Goal: Check status

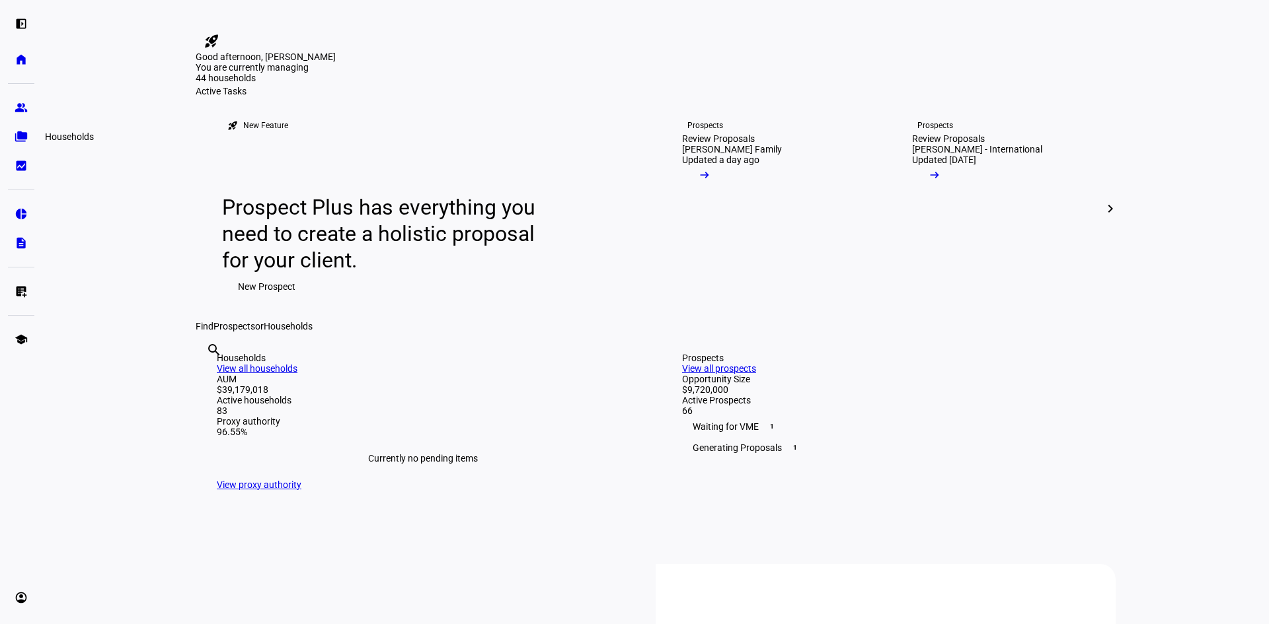
click at [13, 140] on link "folder_copy Households" at bounding box center [21, 137] width 26 height 26
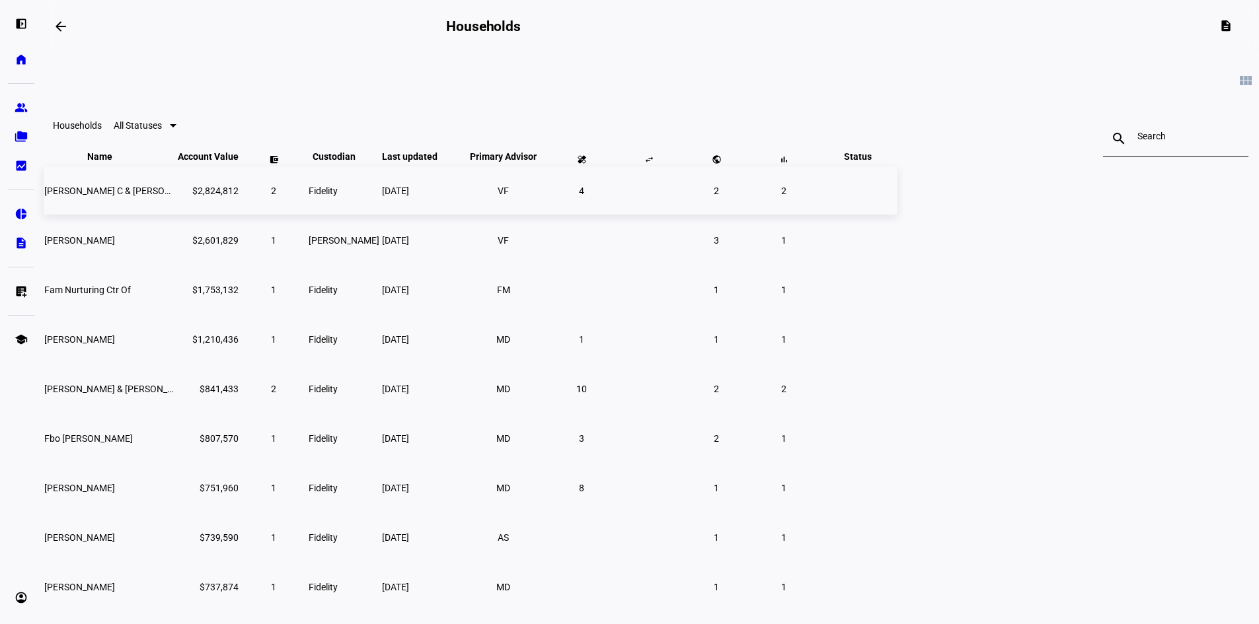
drag, startPoint x: 1109, startPoint y: 354, endPoint x: 976, endPoint y: 223, distance: 187.4
click at [1109, 354] on eth-card-list "view_module Households All Statuses search close Name keyboard_arrow_down keybo…" at bounding box center [650, 379] width 1216 height 652
click at [1137, 146] on div at bounding box center [1175, 138] width 77 height 37
click at [1137, 137] on input at bounding box center [1175, 136] width 77 height 11
drag, startPoint x: 121, startPoint y: 297, endPoint x: 285, endPoint y: 363, distance: 176.4
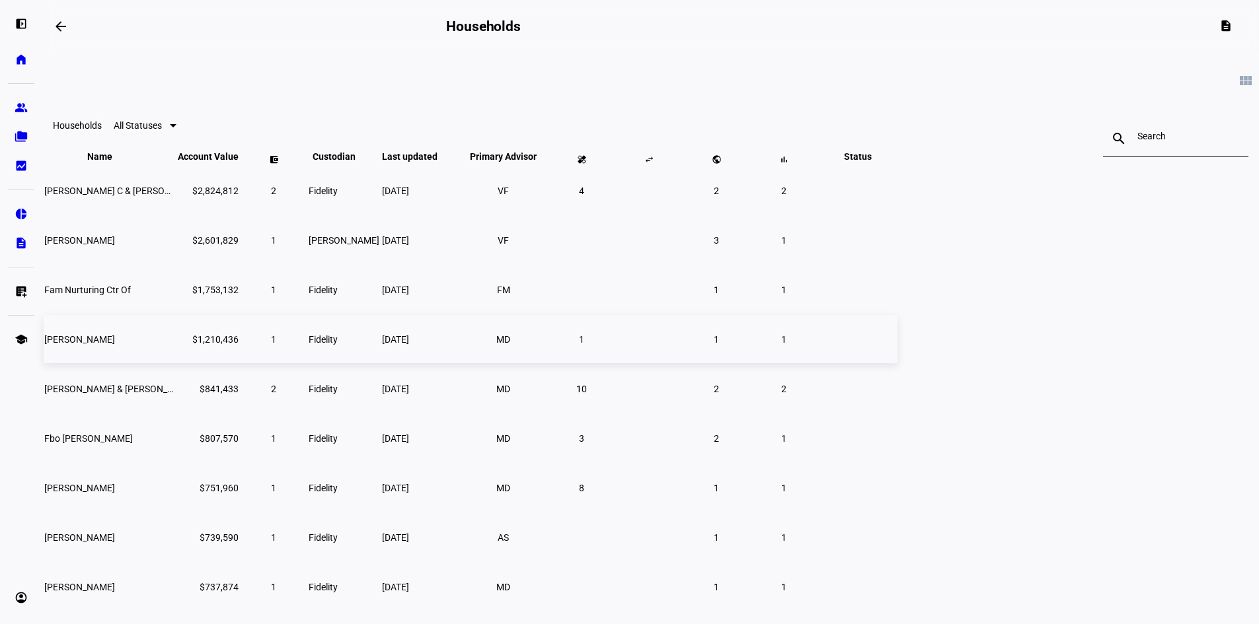
click at [121, 297] on eth-card-list "view_module Households All Statuses search close Name keyboard_arrow_down keybo…" at bounding box center [650, 379] width 1216 height 652
click at [23, 115] on link "group Prospects" at bounding box center [21, 107] width 26 height 26
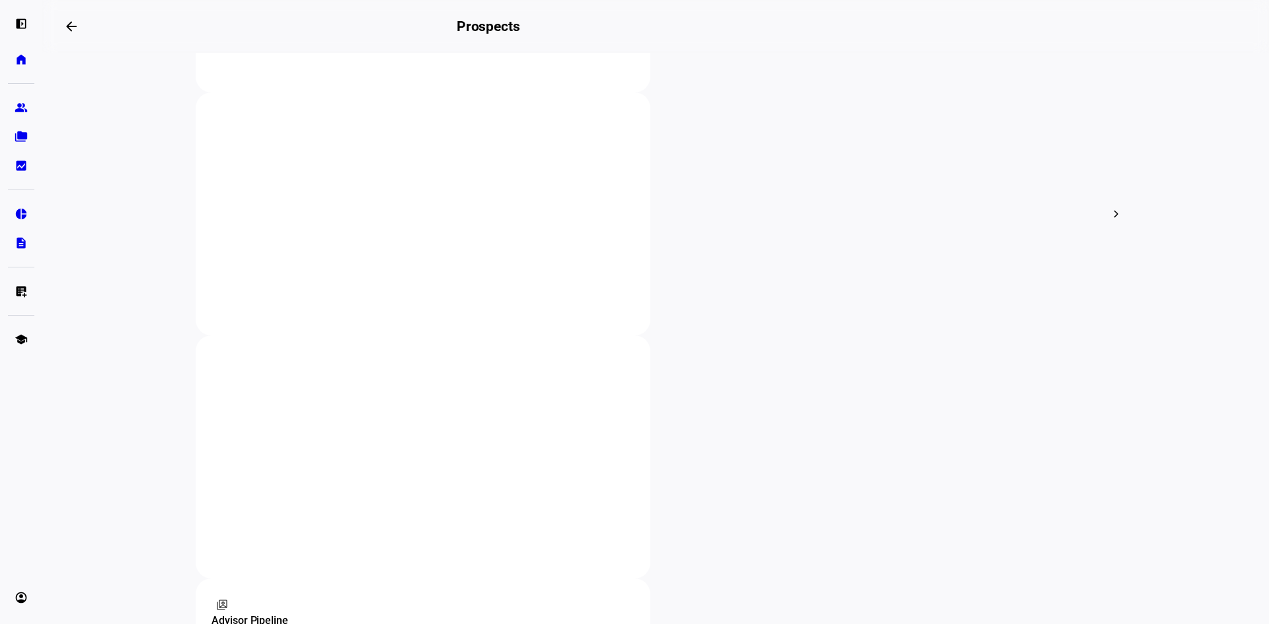
scroll to position [595, 0]
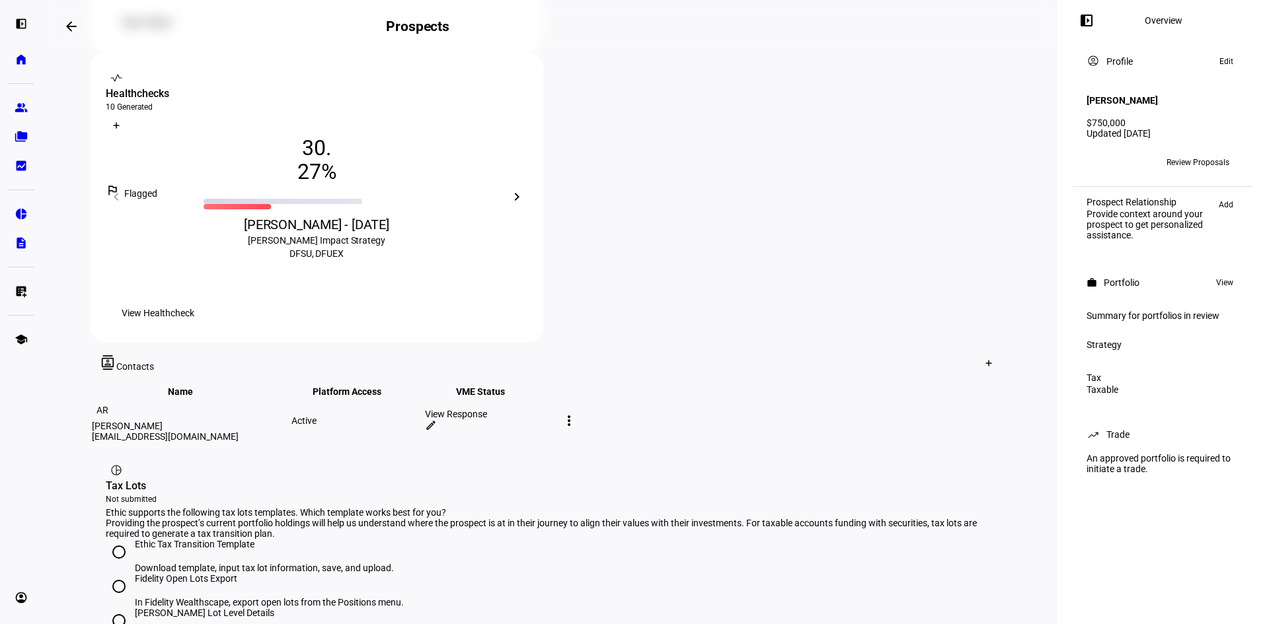
scroll to position [547, 0]
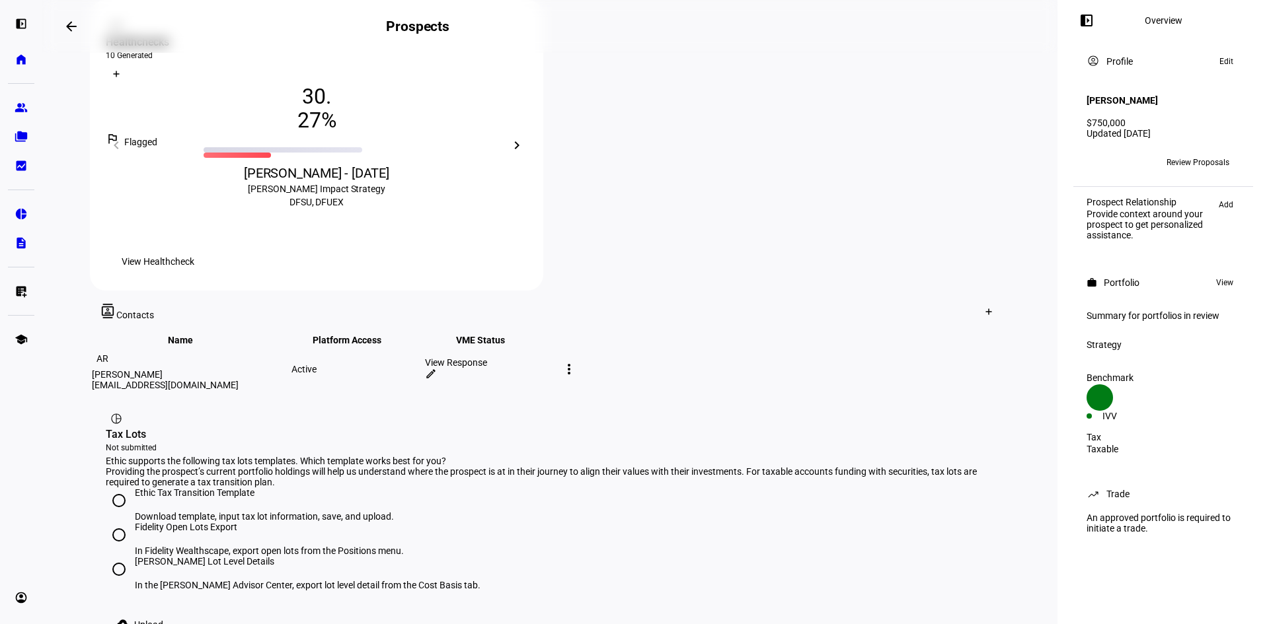
click at [556, 357] on div "View Response" at bounding box center [490, 362] width 131 height 11
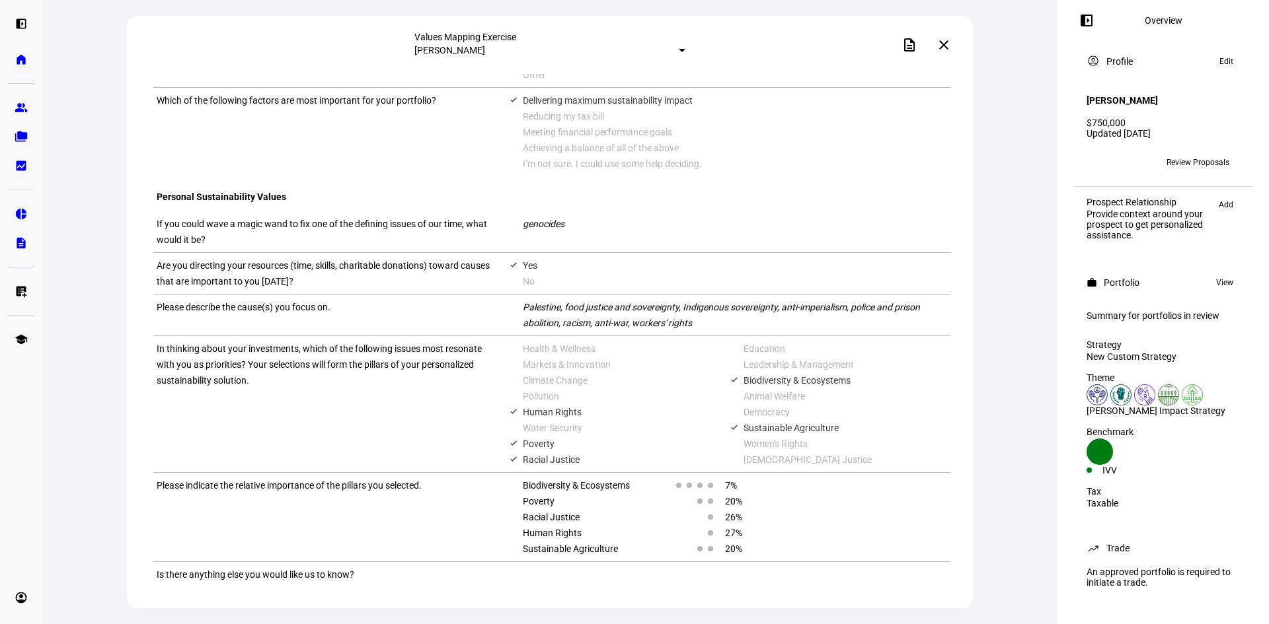
scroll to position [942, 0]
